Goal: Check status: Check status

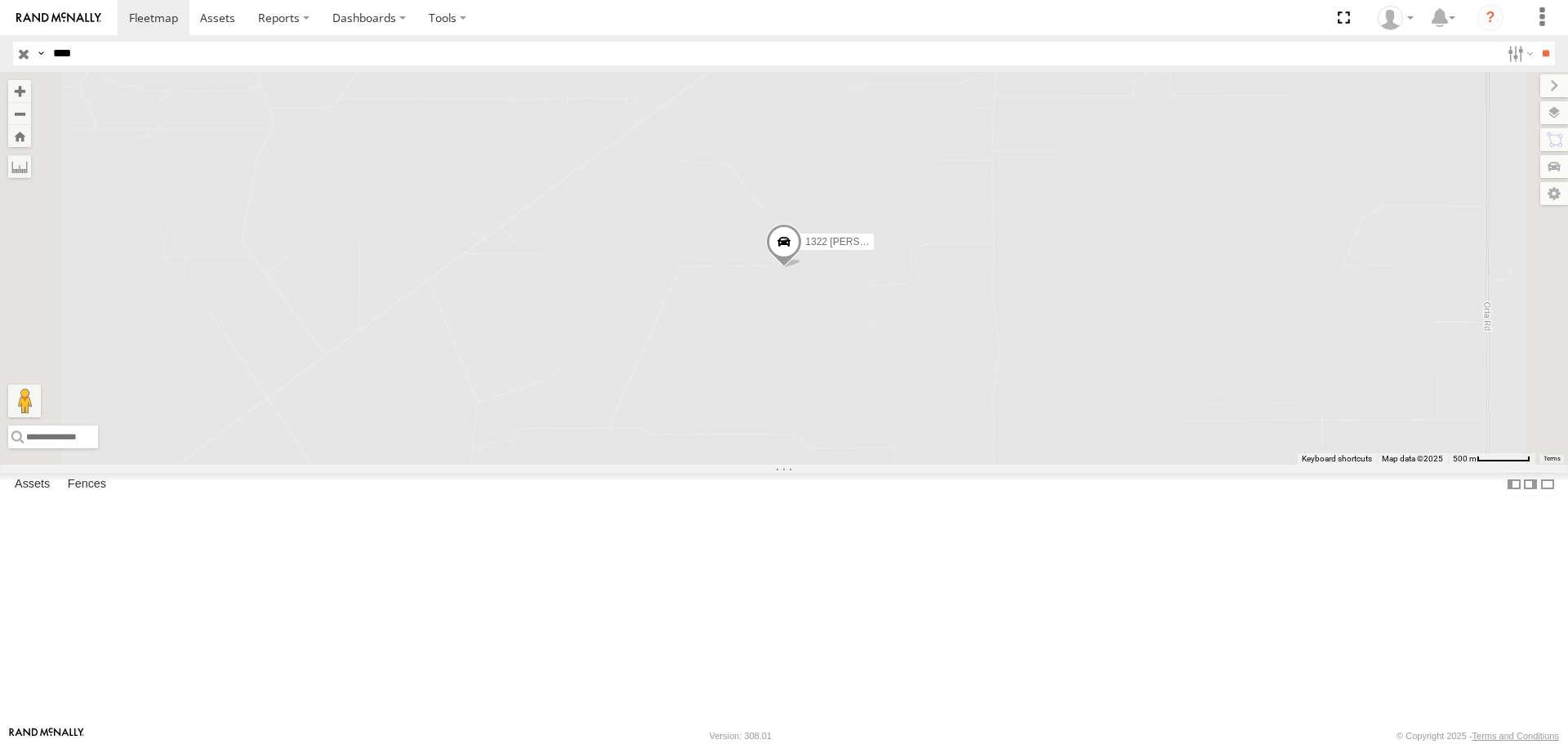
click at [65, 52] on input "****" at bounding box center [773, 54] width 1453 height 23
type input "****"
click at [1536, 42] on input "**" at bounding box center [1545, 54] width 18 height 23
click at [0, 0] on link at bounding box center [0, 0] width 0 height 0
